Goal: Transaction & Acquisition: Purchase product/service

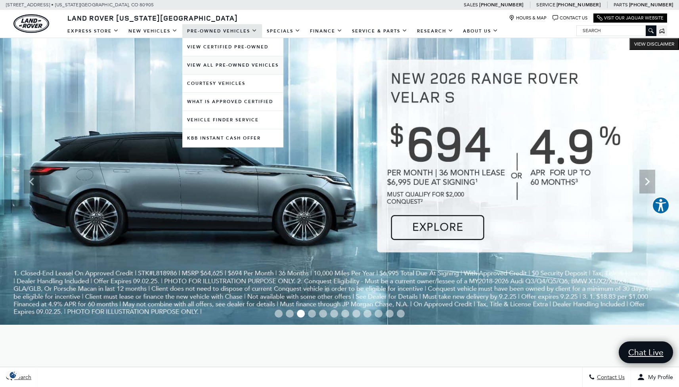
click at [225, 65] on link "View All Pre-Owned Vehicles" at bounding box center [232, 65] width 101 height 18
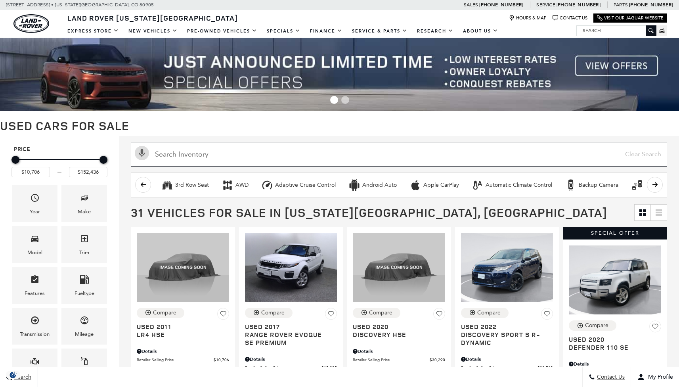
click at [315, 155] on input "text" at bounding box center [399, 154] width 536 height 25
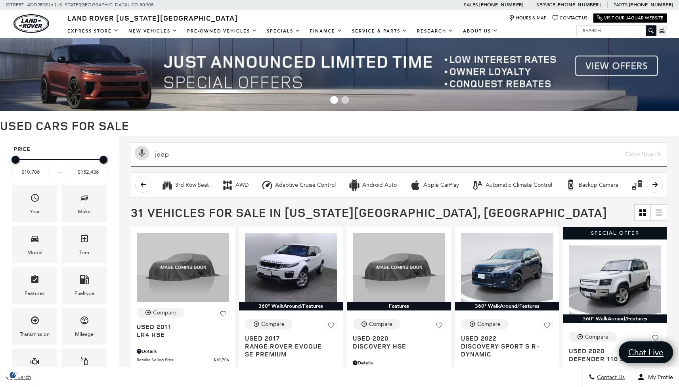
type input "jeep"
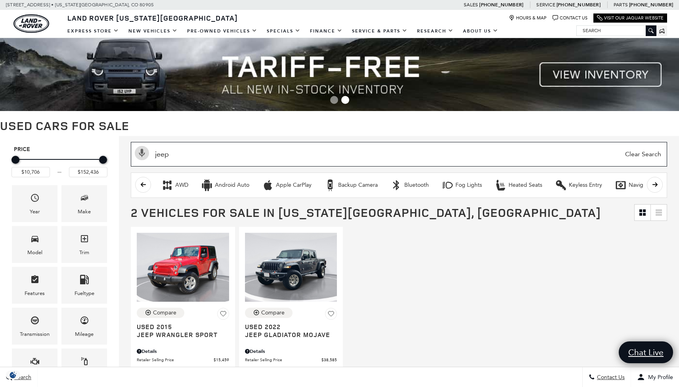
type input "$15,459"
type input "$38,585"
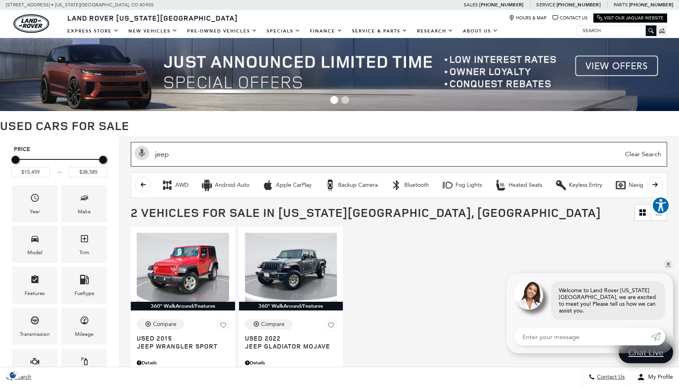
click at [185, 156] on input "jeep" at bounding box center [399, 154] width 536 height 25
type input "nissan"
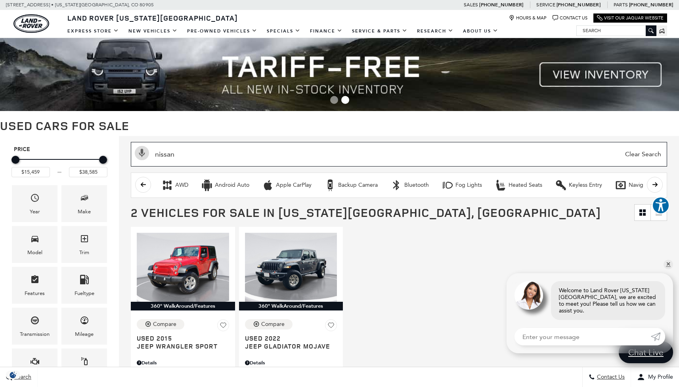
type input "$39,855"
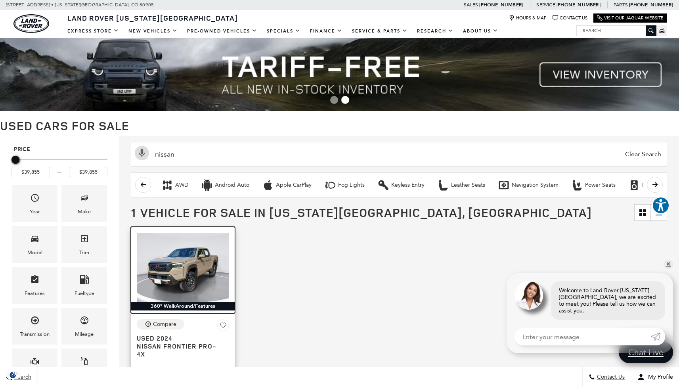
click at [176, 268] on img at bounding box center [183, 267] width 92 height 69
